Goal: Answer question/provide support

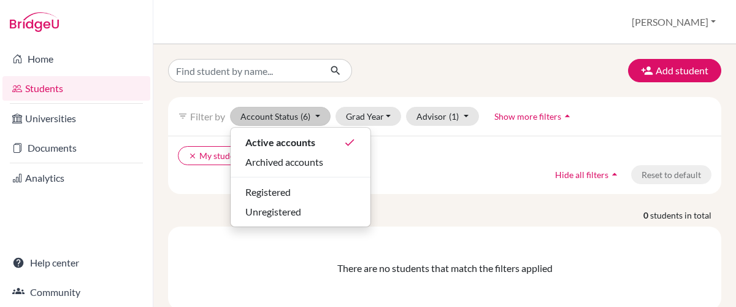
click at [439, 194] on div "Add student filter_list Filter by Account Status (6) Active accounts done Archi…" at bounding box center [444, 184] width 553 height 251
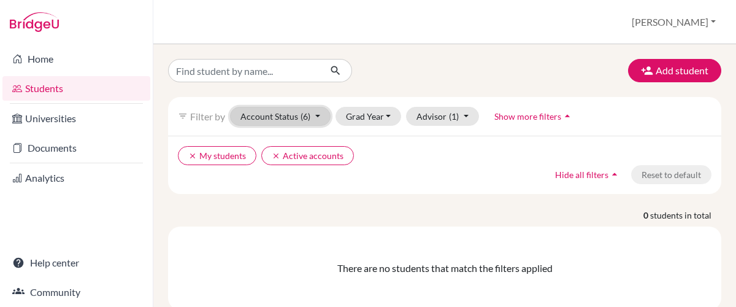
click at [295, 118] on button "Account Status (6)" at bounding box center [280, 116] width 101 height 19
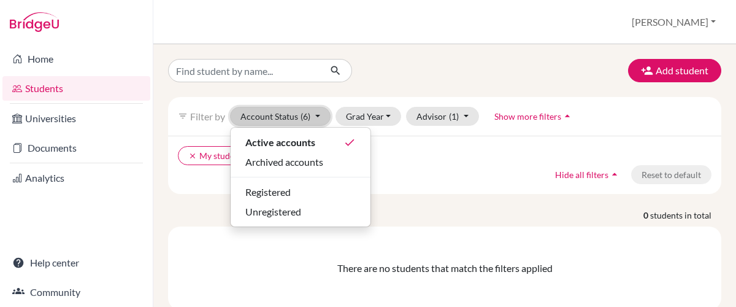
click at [295, 118] on button "Account Status (6)" at bounding box center [280, 116] width 101 height 19
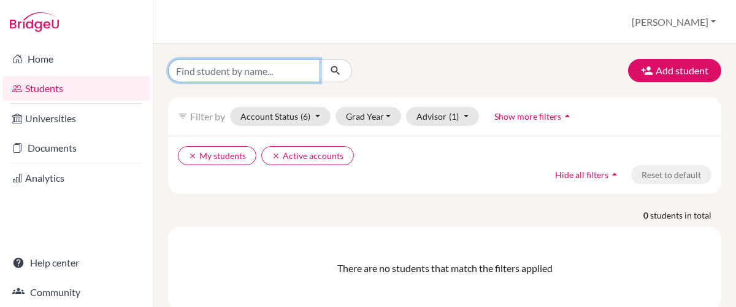
click at [211, 66] on input "Find student by name..." at bounding box center [244, 70] width 152 height 23
type input "[PERSON_NAME]"
click button "submit" at bounding box center [335, 70] width 32 height 23
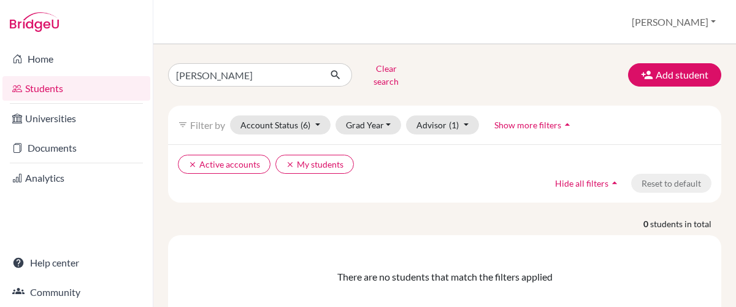
scroll to position [31, 0]
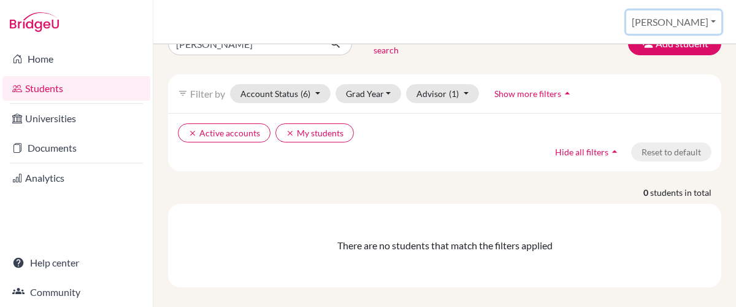
click at [713, 29] on button "[PERSON_NAME]" at bounding box center [673, 21] width 95 height 23
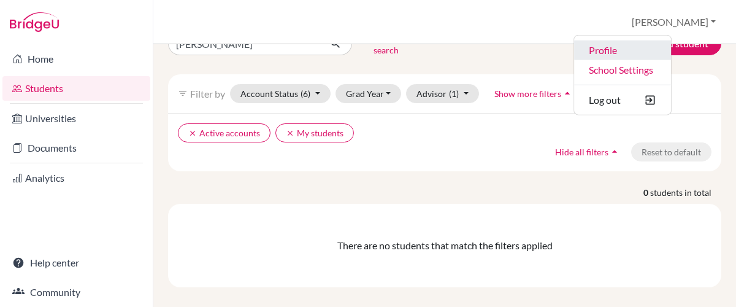
click at [653, 53] on link "Profile" at bounding box center [622, 50] width 97 height 20
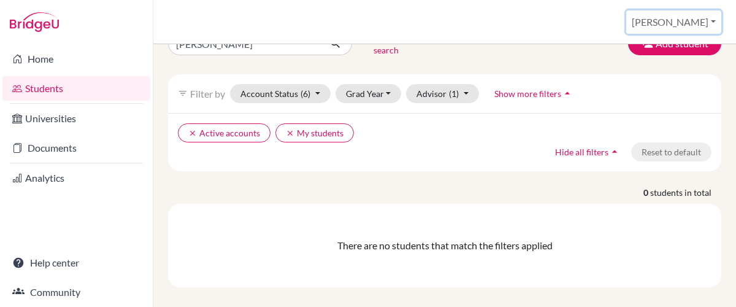
click at [717, 14] on button "[PERSON_NAME]" at bounding box center [673, 21] width 95 height 23
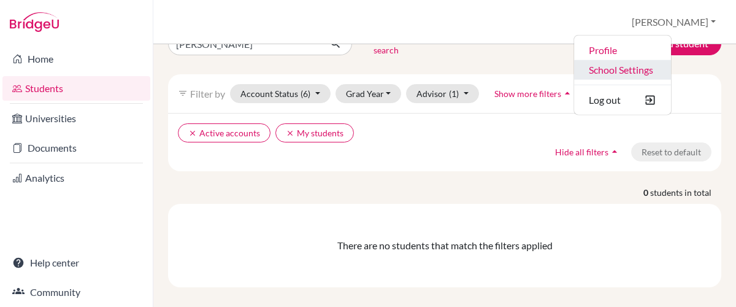
click at [671, 71] on link "School Settings" at bounding box center [622, 69] width 97 height 20
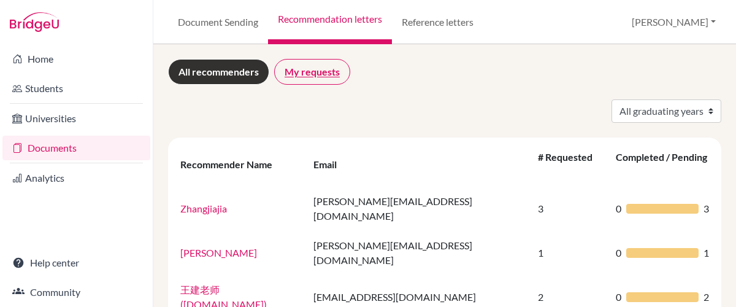
click at [321, 82] on link "My requests" at bounding box center [312, 72] width 76 height 26
